Goal: Find specific page/section: Find specific page/section

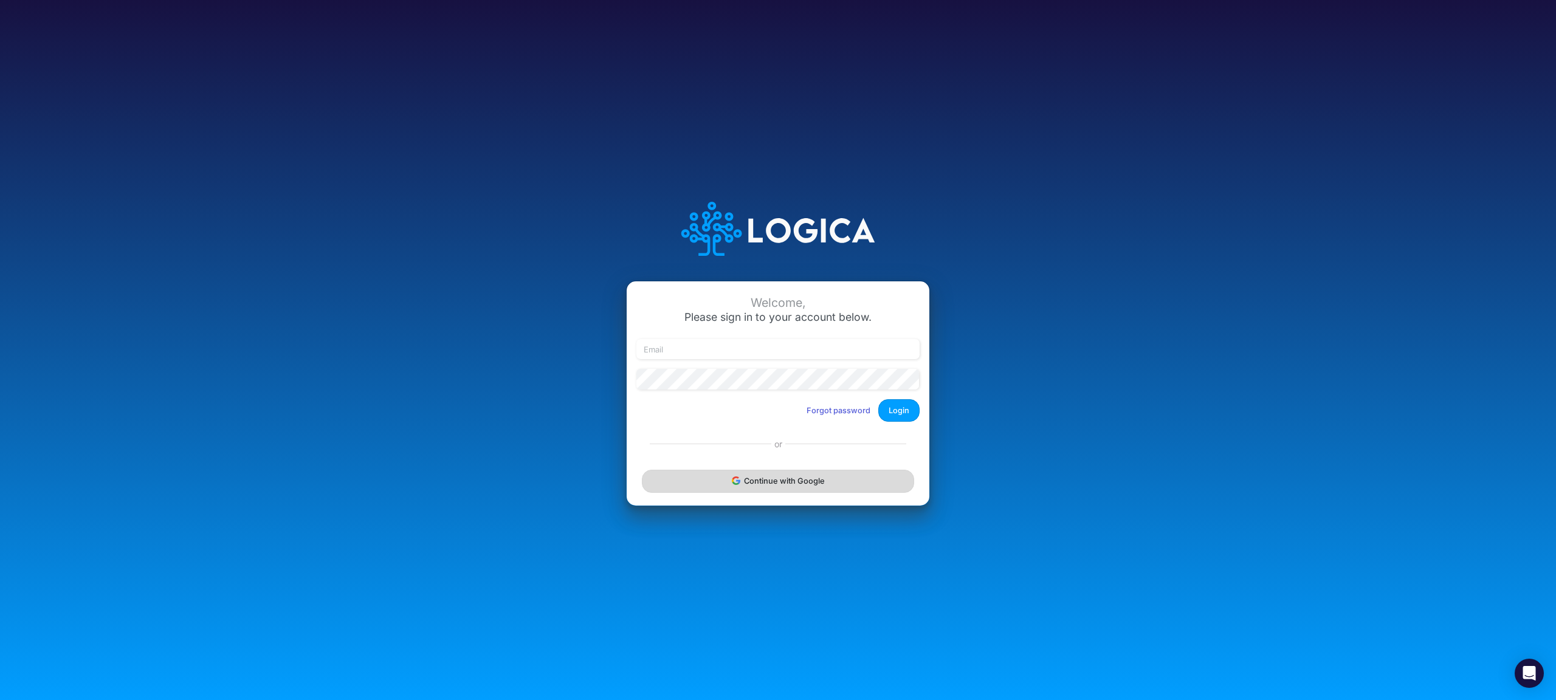
click at [790, 474] on button "Continue with Google" at bounding box center [778, 481] width 272 height 22
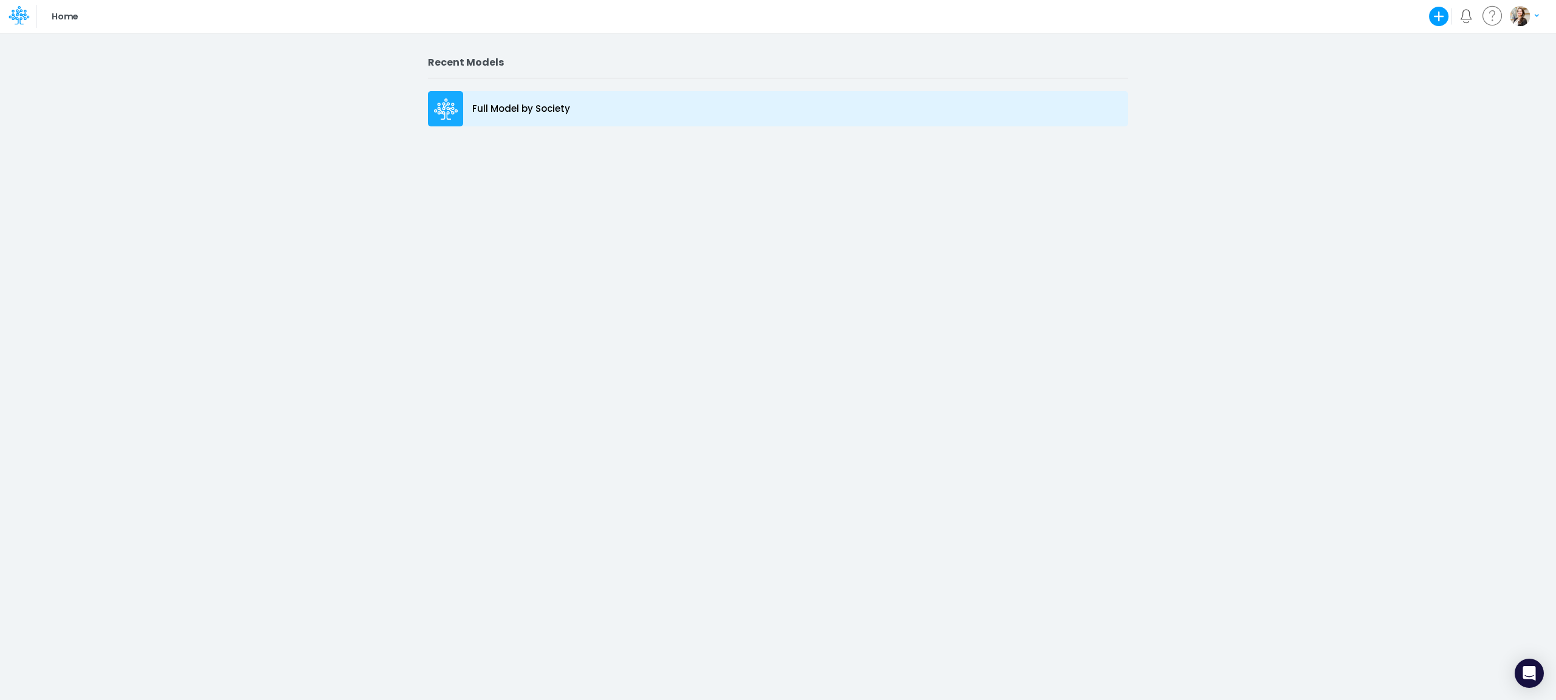
click at [529, 98] on div "Full Model by Society" at bounding box center [778, 108] width 700 height 35
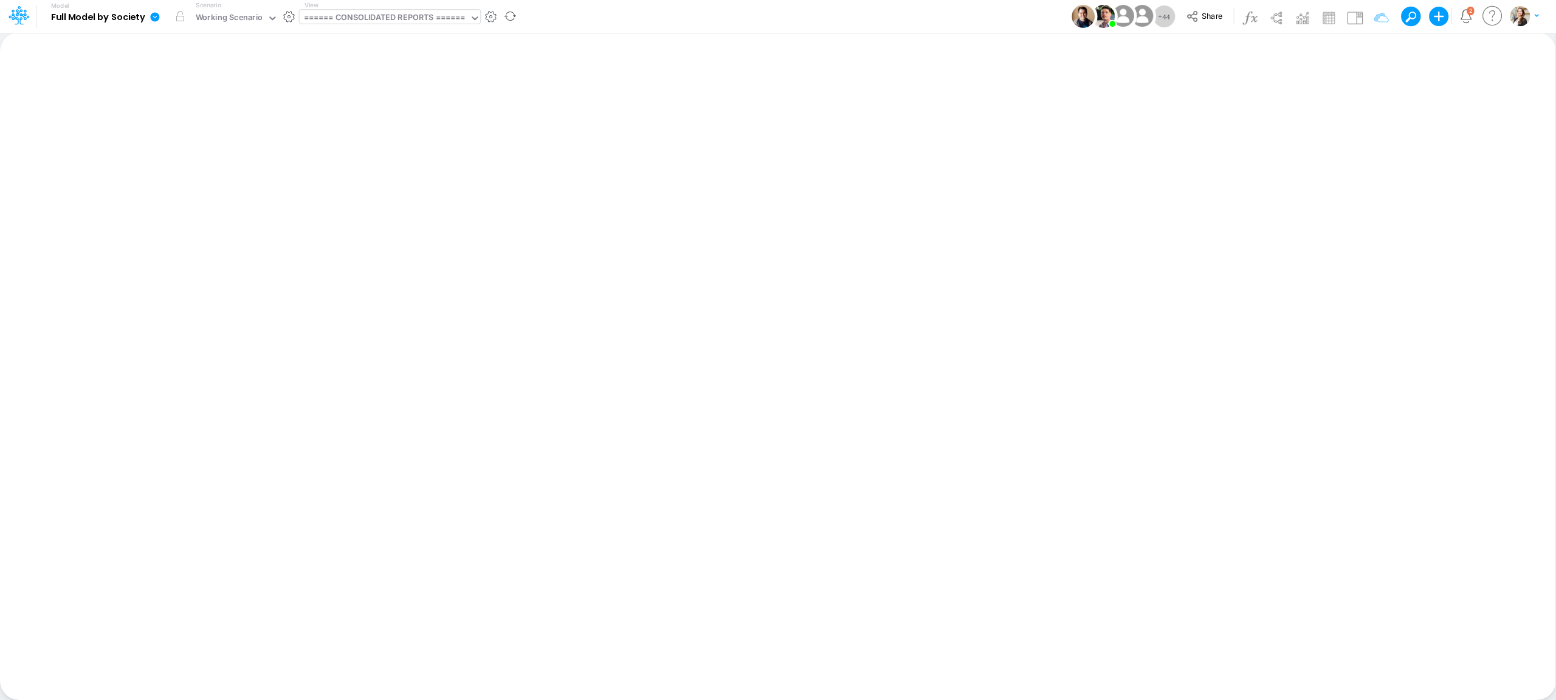
click at [351, 16] on div "====== CONSOLIDATED REPORTS ======" at bounding box center [385, 19] width 162 height 14
type input "DEBT"
click at [368, 38] on div "Debt Schedules - Loans" at bounding box center [382, 40] width 164 height 20
